Goal: Transaction & Acquisition: Book appointment/travel/reservation

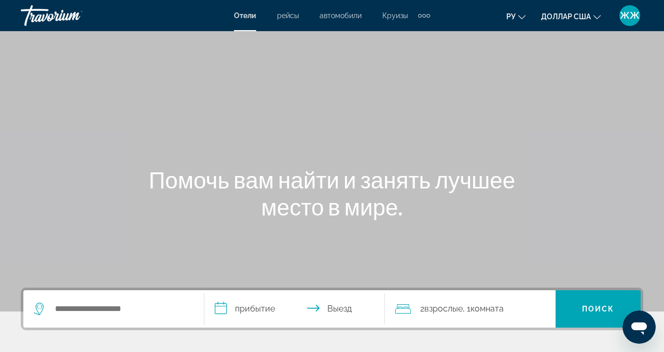
click at [392, 15] on font "Круизы" at bounding box center [394, 15] width 25 height 8
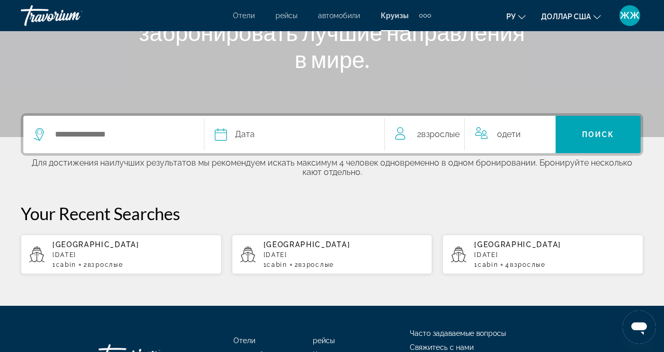
scroll to position [184, 0]
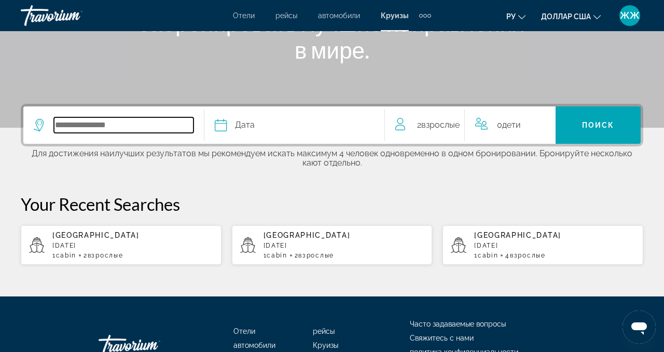
click at [174, 129] on input "Select cruise destination" at bounding box center [124, 125] width 140 height 16
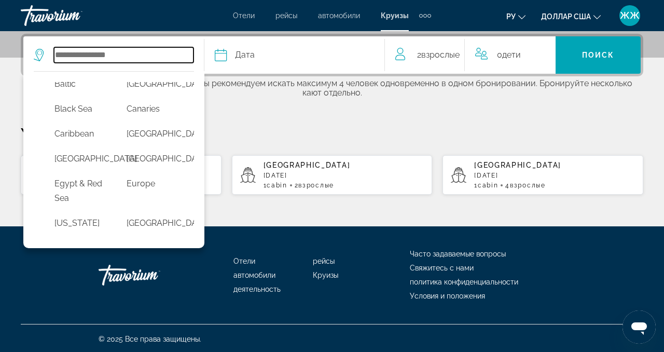
scroll to position [108, 0]
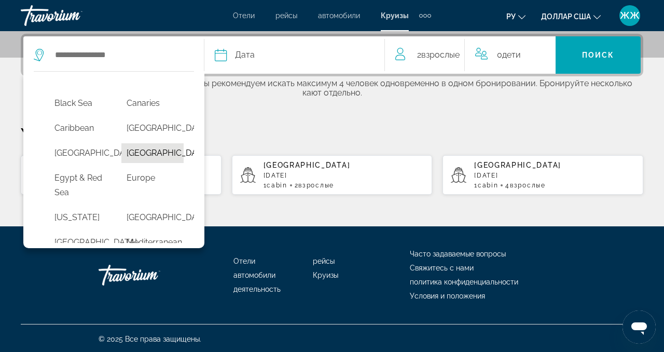
click at [149, 163] on button "[GEOGRAPHIC_DATA]" at bounding box center [152, 153] width 62 height 20
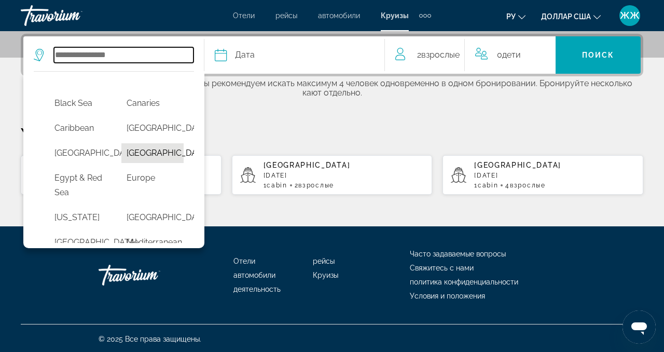
type input "**********"
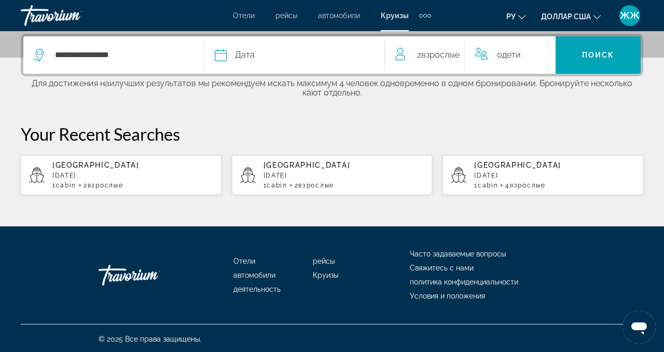
click at [222, 59] on icon "Select cruise date" at bounding box center [221, 55] width 12 height 12
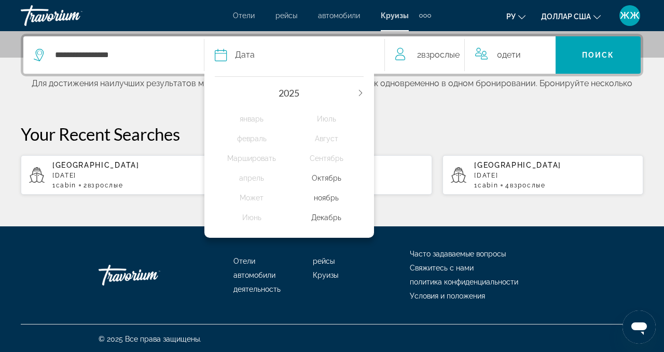
scroll to position [255, 0]
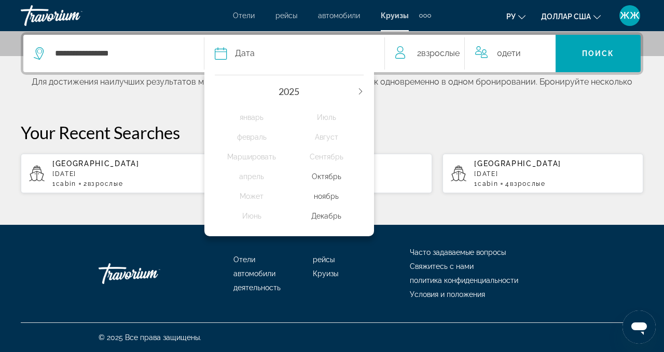
click at [363, 91] on icon "Next year" at bounding box center [360, 91] width 6 height 6
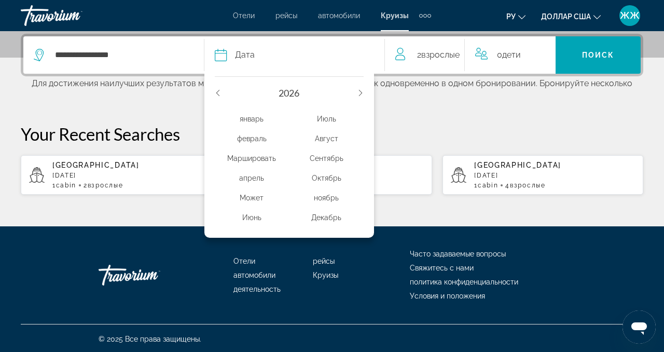
click at [257, 157] on div "Маршировать" at bounding box center [252, 158] width 75 height 19
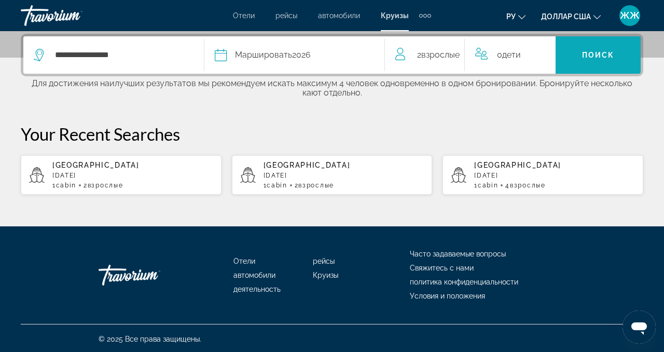
click at [597, 55] on span "Поиск" at bounding box center [598, 55] width 33 height 8
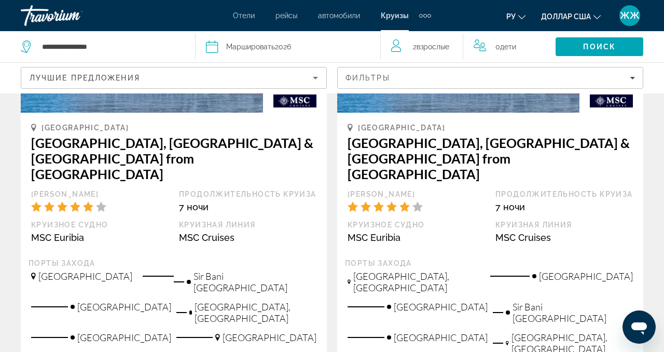
scroll to position [753, 0]
